Goal: Information Seeking & Learning: Stay updated

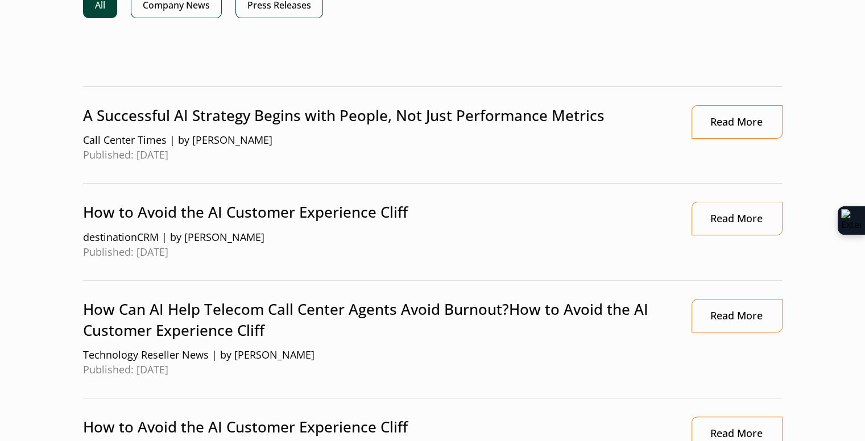
scroll to position [318, 0]
click at [730, 115] on link "Read More" at bounding box center [736, 122] width 91 height 34
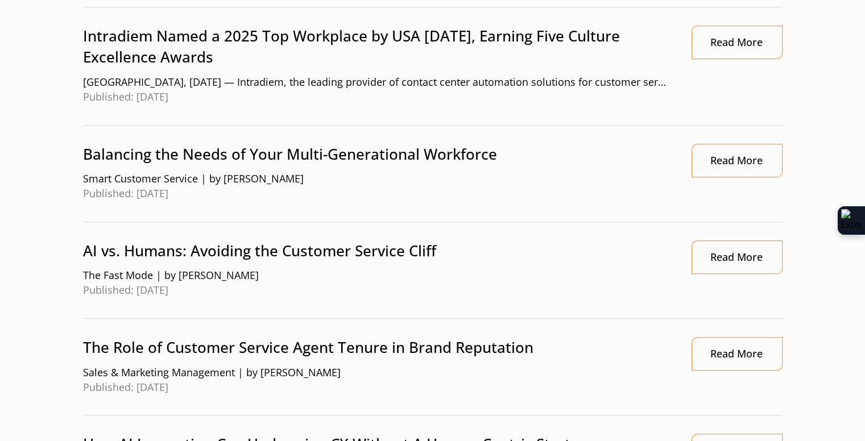
scroll to position [1001, 0]
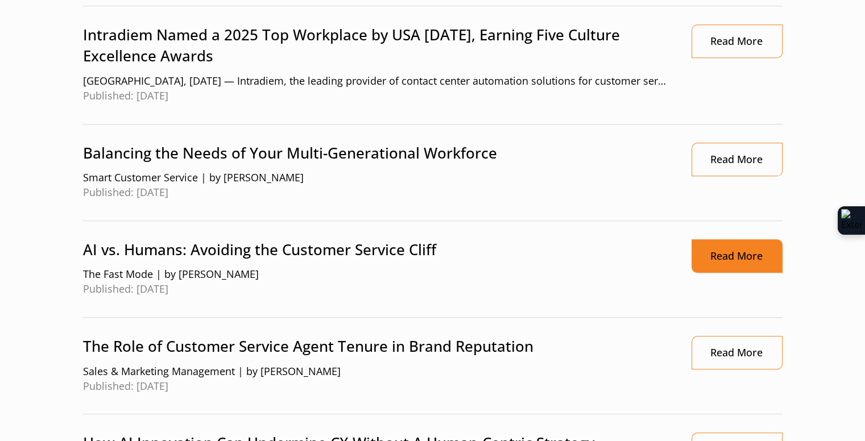
click at [707, 251] on link "Read More" at bounding box center [736, 256] width 91 height 34
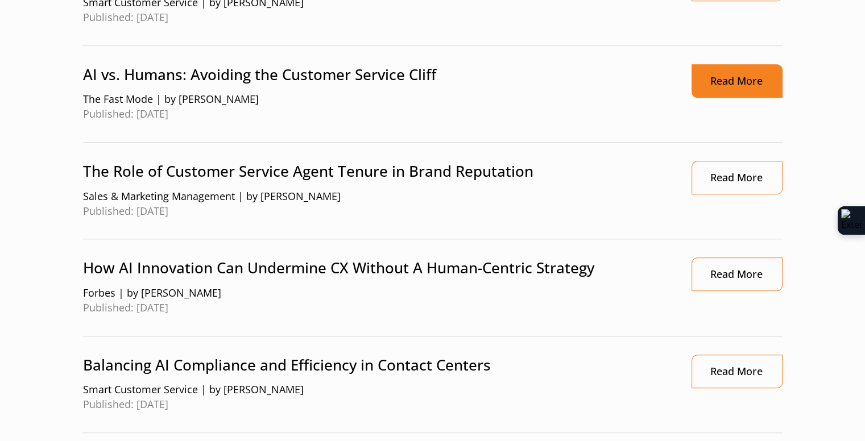
scroll to position [1285, 0]
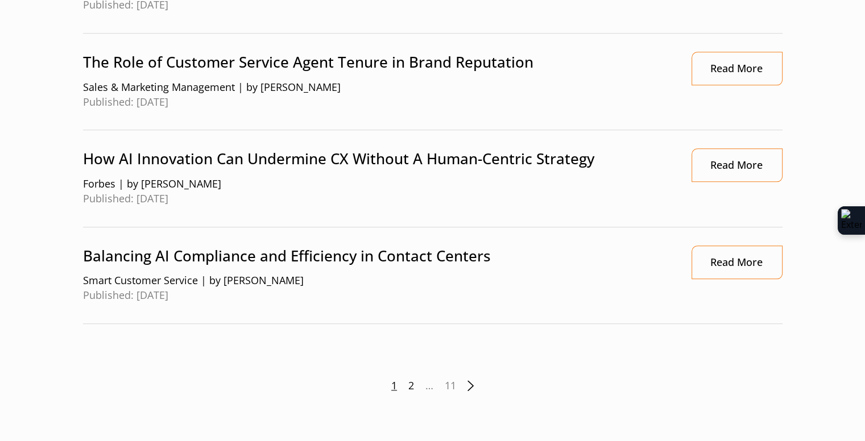
click at [409, 382] on link "2" at bounding box center [411, 386] width 6 height 15
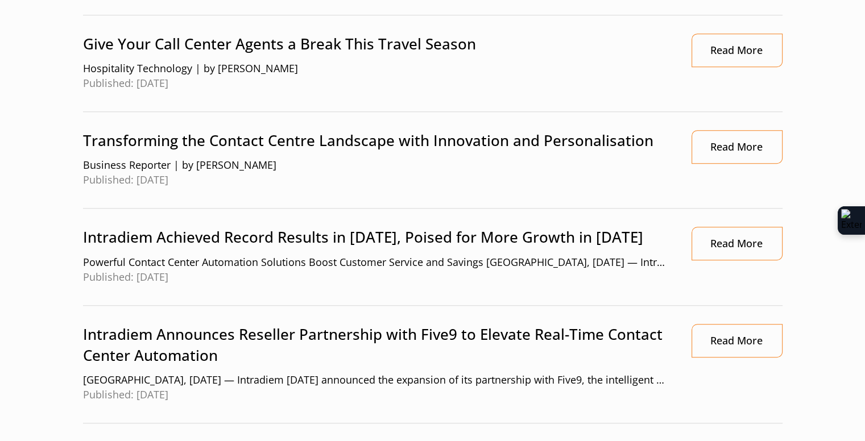
scroll to position [796, 0]
